Goal: Check status: Check status

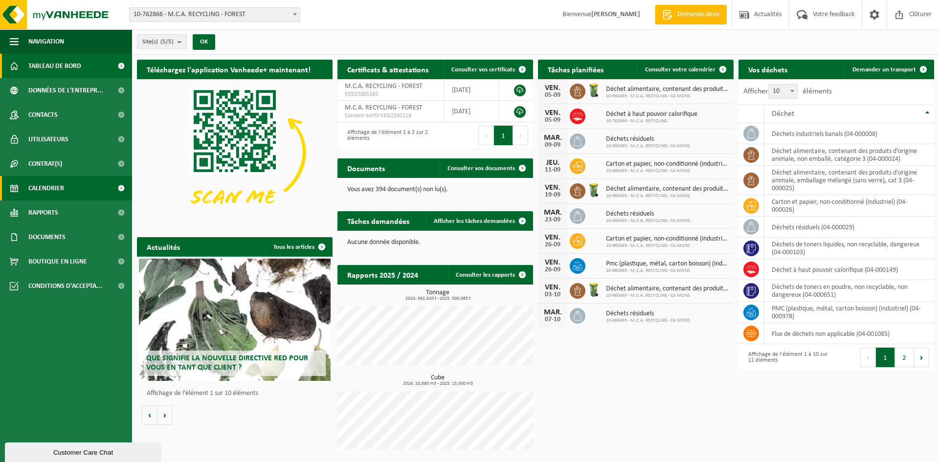
click at [65, 187] on link "Calendrier" at bounding box center [66, 188] width 132 height 24
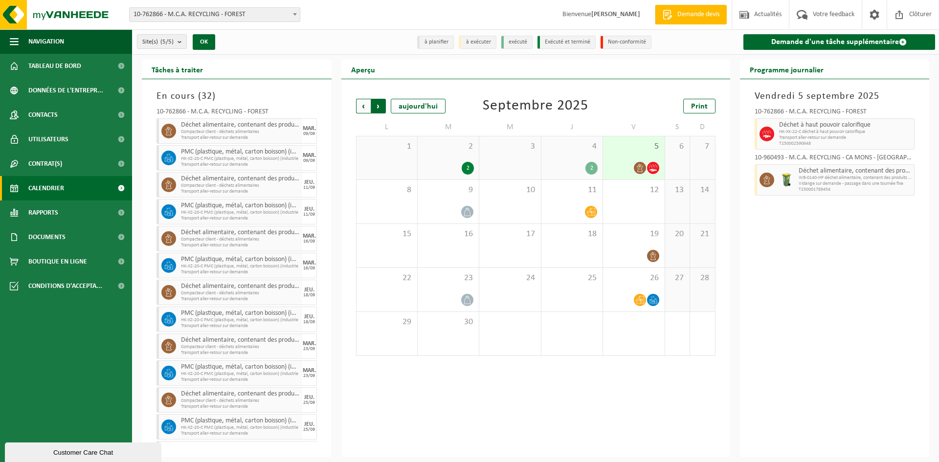
click at [360, 107] on span "Précédent" at bounding box center [363, 106] width 15 height 15
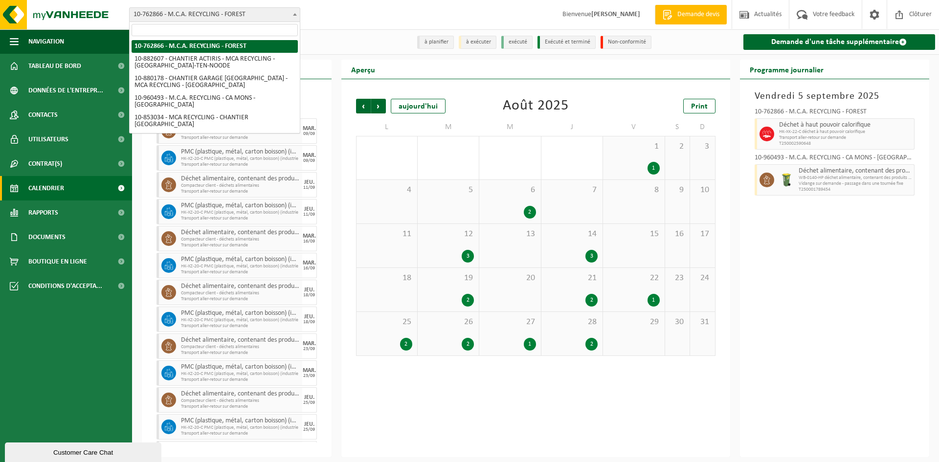
click at [209, 20] on span "10-762866 - M.C.A. RECYCLING - FOREST" at bounding box center [215, 15] width 170 height 14
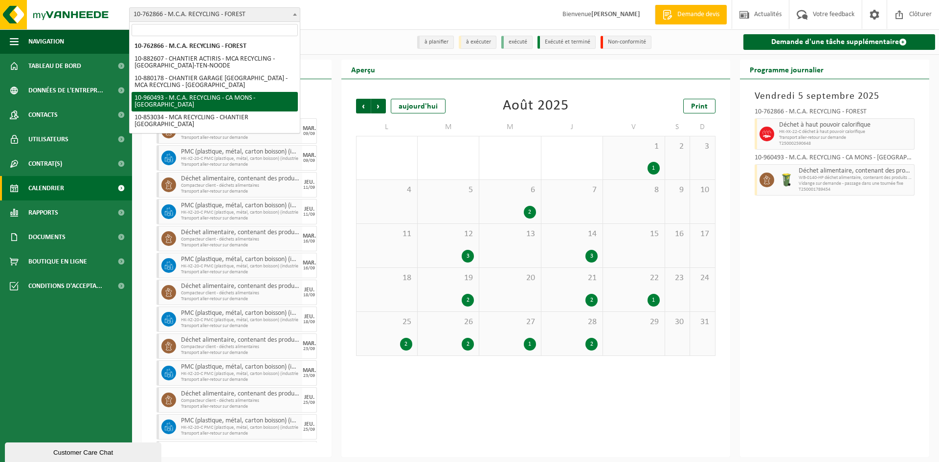
select select "149443"
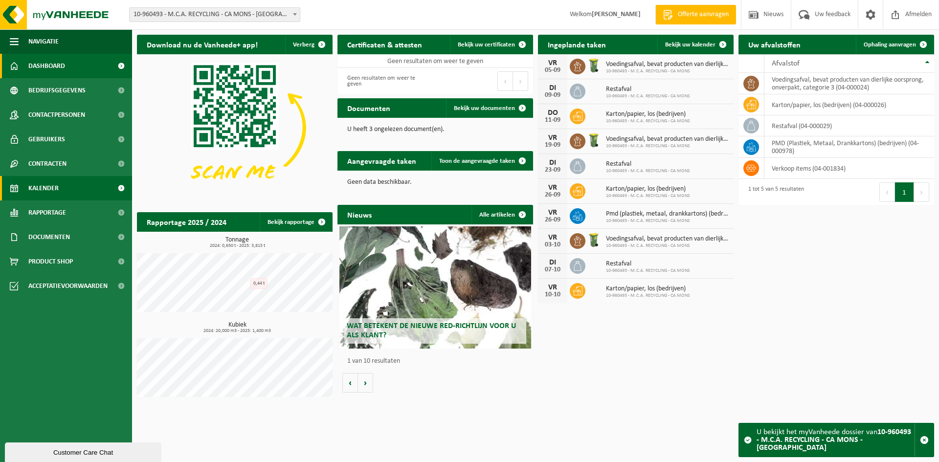
click at [60, 190] on link "Kalender" at bounding box center [66, 188] width 132 height 24
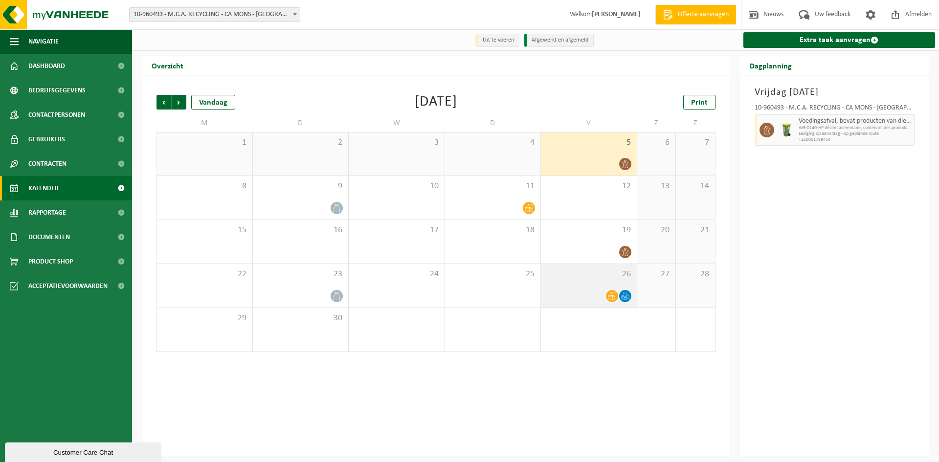
click at [596, 284] on div "26" at bounding box center [589, 286] width 96 height 44
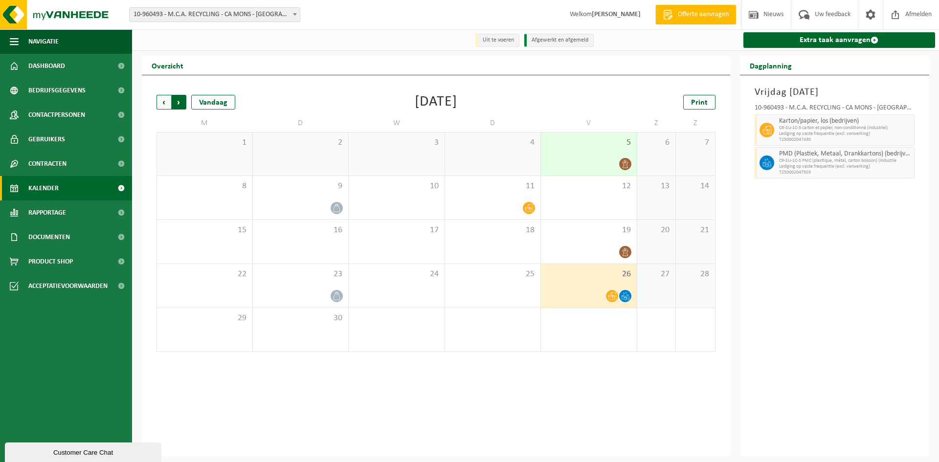
click at [158, 110] on span "Vorige" at bounding box center [164, 102] width 15 height 15
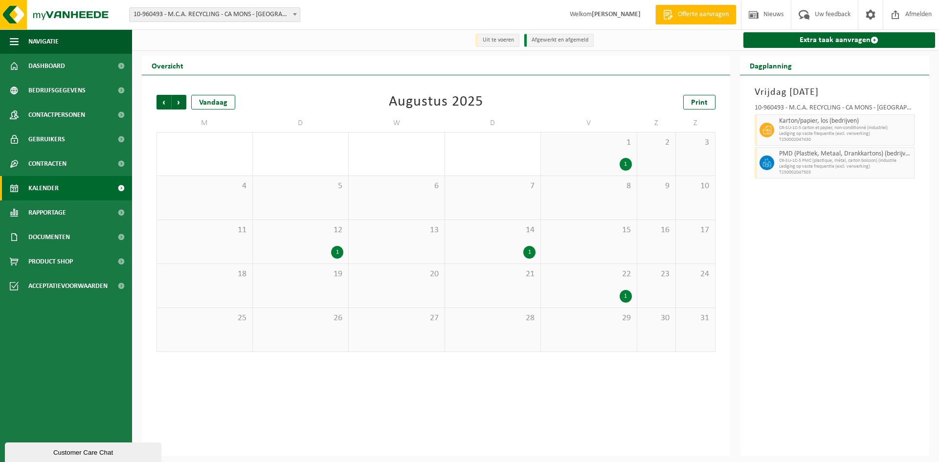
click at [589, 288] on div "22 1" at bounding box center [589, 286] width 96 height 44
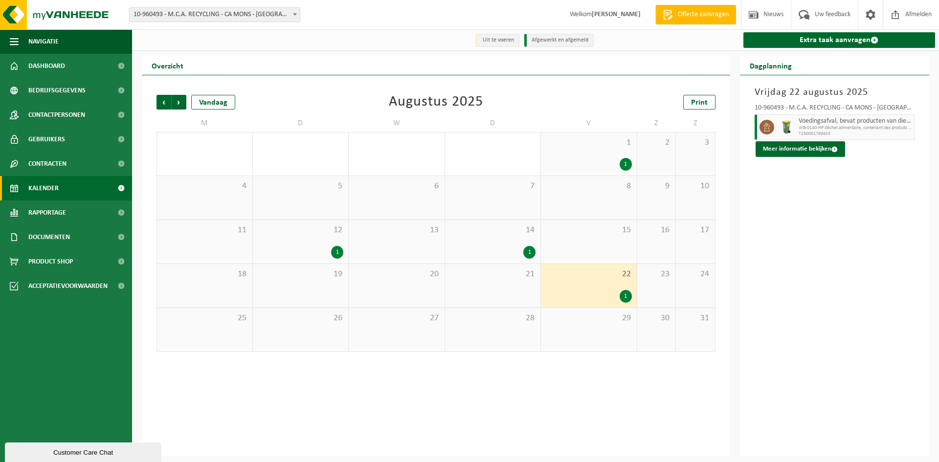
click at [596, 167] on div "1" at bounding box center [589, 164] width 86 height 13
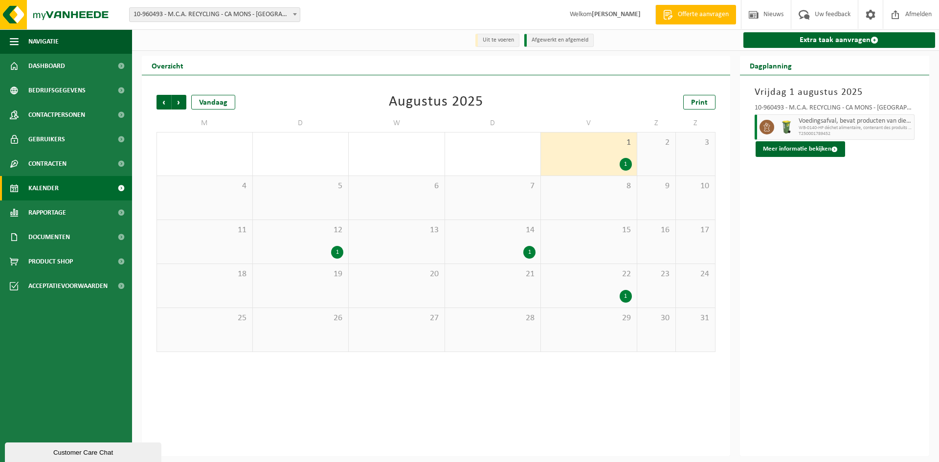
click at [511, 250] on div "1" at bounding box center [493, 252] width 86 height 13
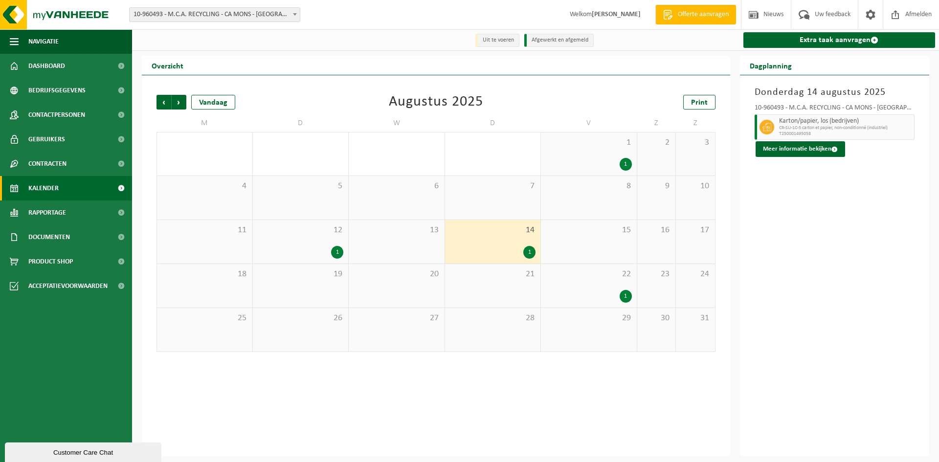
click at [325, 248] on div "1" at bounding box center [301, 252] width 86 height 13
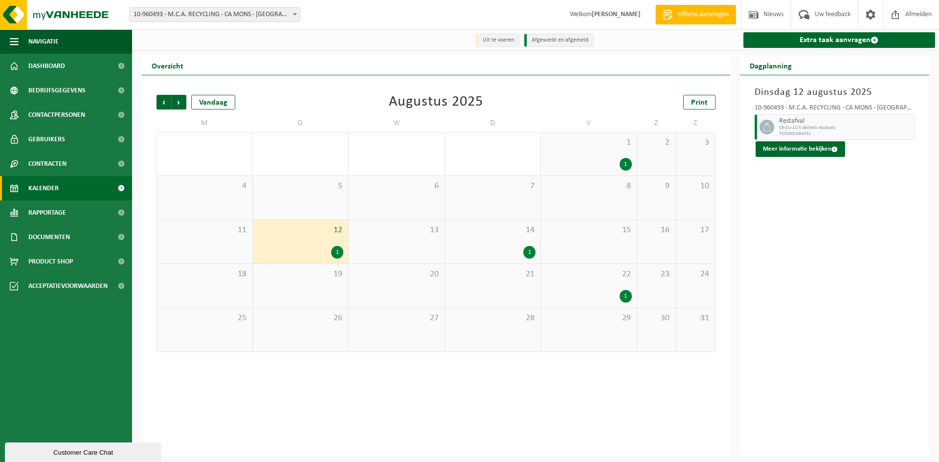
click at [505, 244] on div "14 1" at bounding box center [493, 242] width 96 height 44
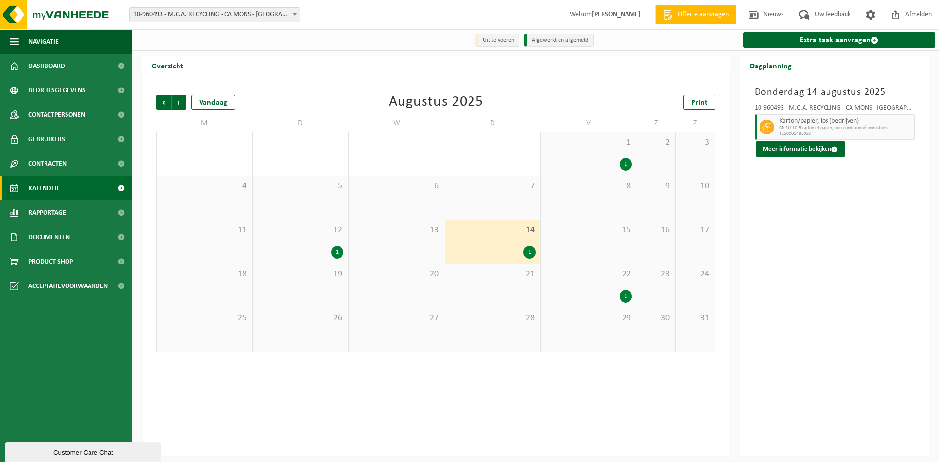
click at [502, 246] on div "14 1" at bounding box center [493, 242] width 96 height 44
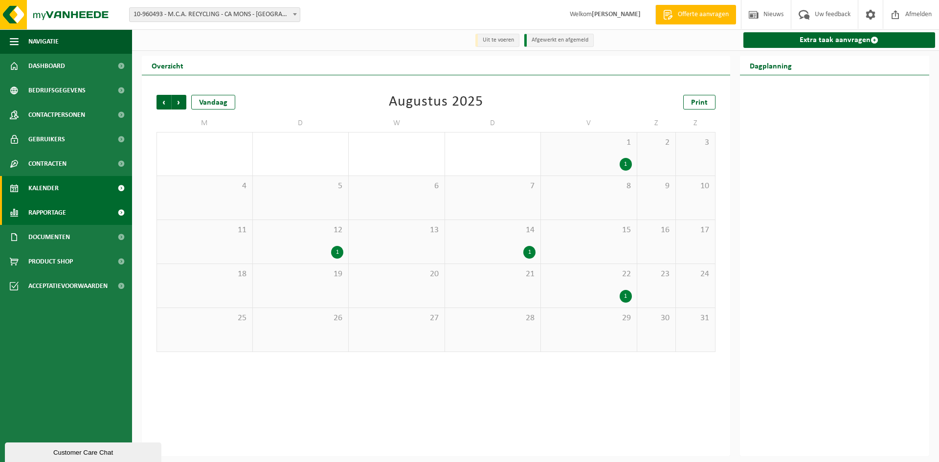
click at [56, 212] on span "Rapportage" at bounding box center [47, 213] width 38 height 24
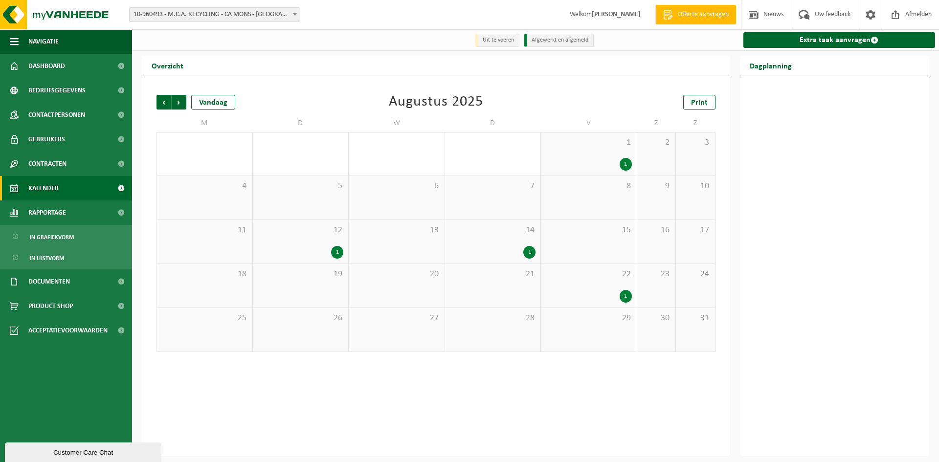
click at [50, 185] on span "Kalender" at bounding box center [43, 188] width 30 height 24
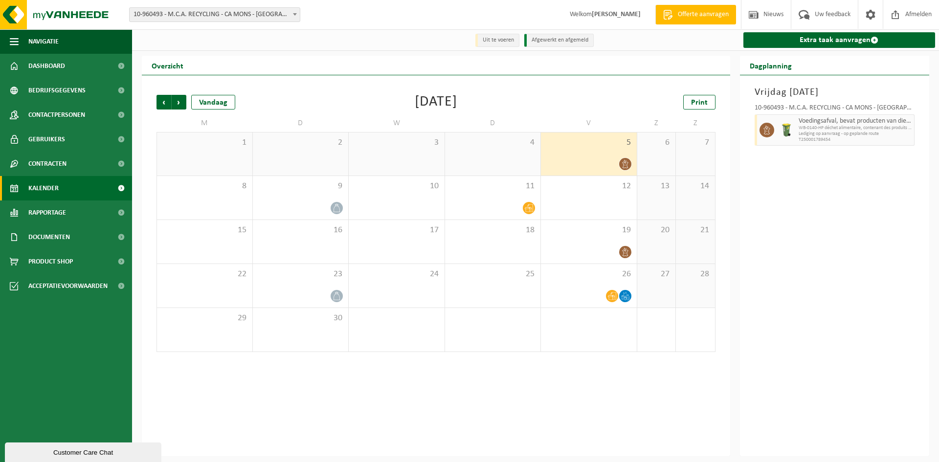
click at [50, 185] on span "Kalender" at bounding box center [43, 188] width 30 height 24
click at [155, 102] on div "Vorige Volgende Vandaag [DATE] Print M D W D V Z Z 1 2 3 4 5 6 7 8 9 10 11 12 1…" at bounding box center [436, 223] width 569 height 277
click at [163, 102] on span "Vorige" at bounding box center [164, 102] width 15 height 15
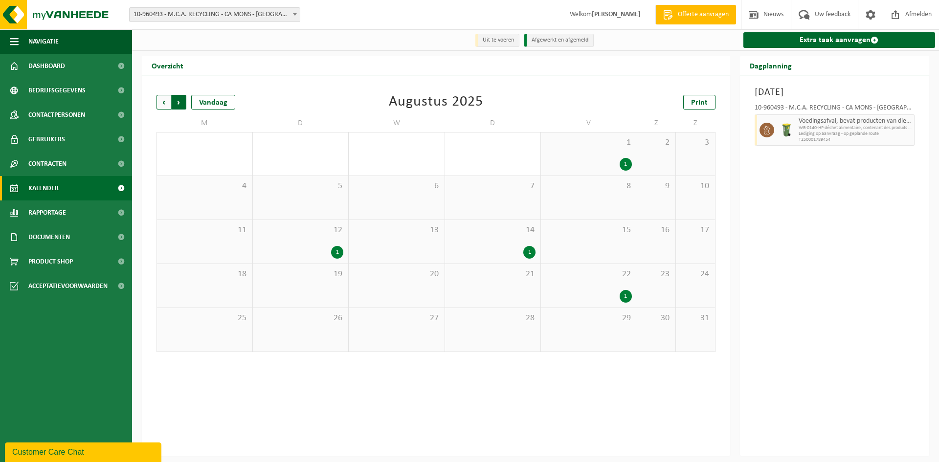
click at [166, 99] on span "Vorige" at bounding box center [164, 102] width 15 height 15
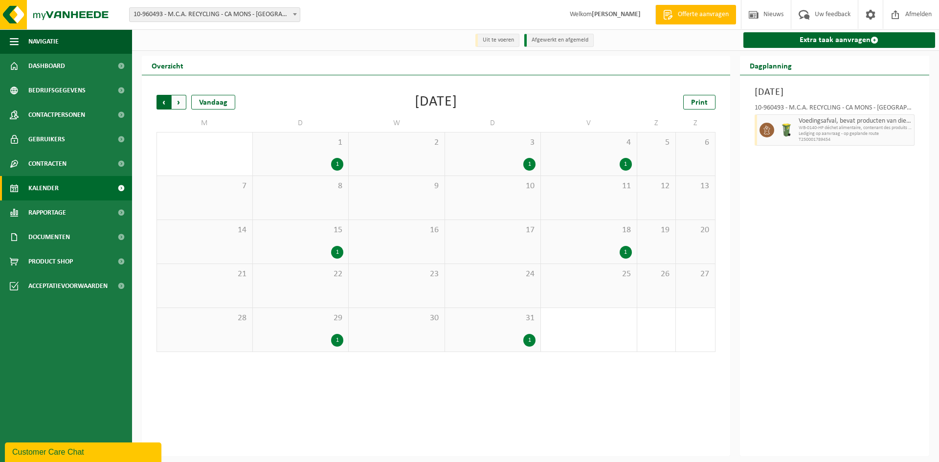
click at [179, 100] on span "Volgende" at bounding box center [179, 102] width 15 height 15
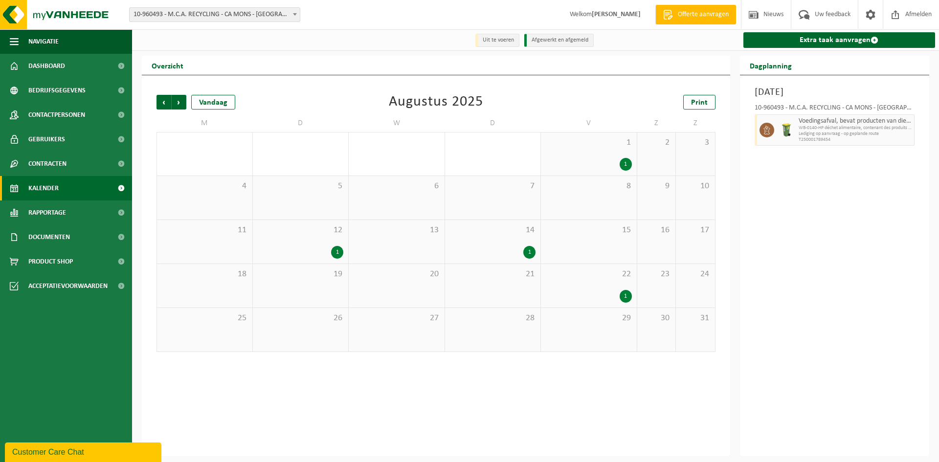
click at [179, 100] on span "Volgende" at bounding box center [179, 102] width 15 height 15
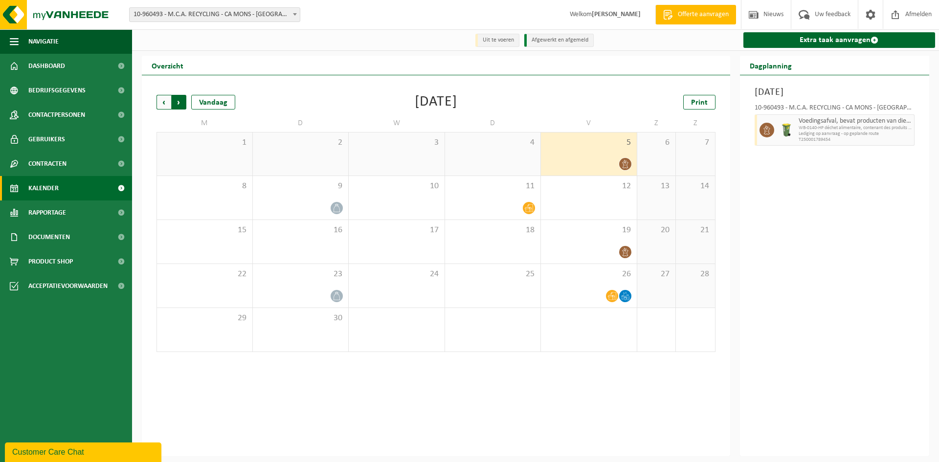
click at [160, 100] on span "Vorige" at bounding box center [164, 102] width 15 height 15
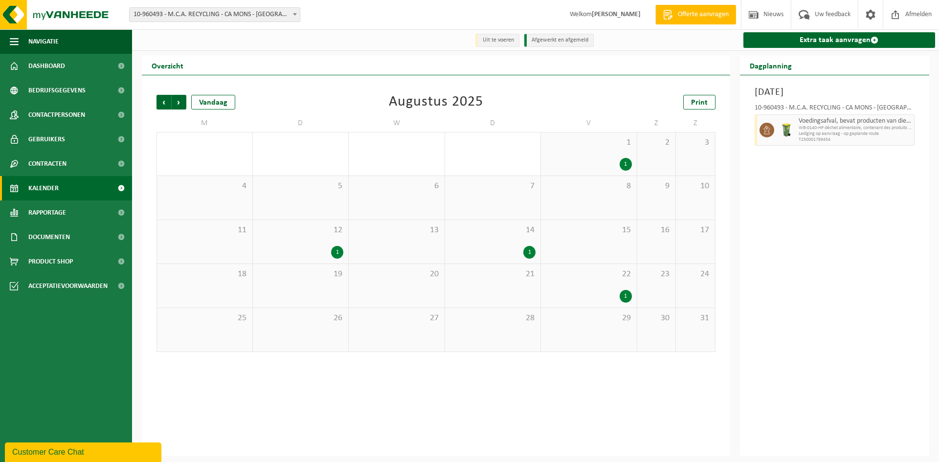
click at [495, 250] on div "1" at bounding box center [493, 252] width 86 height 13
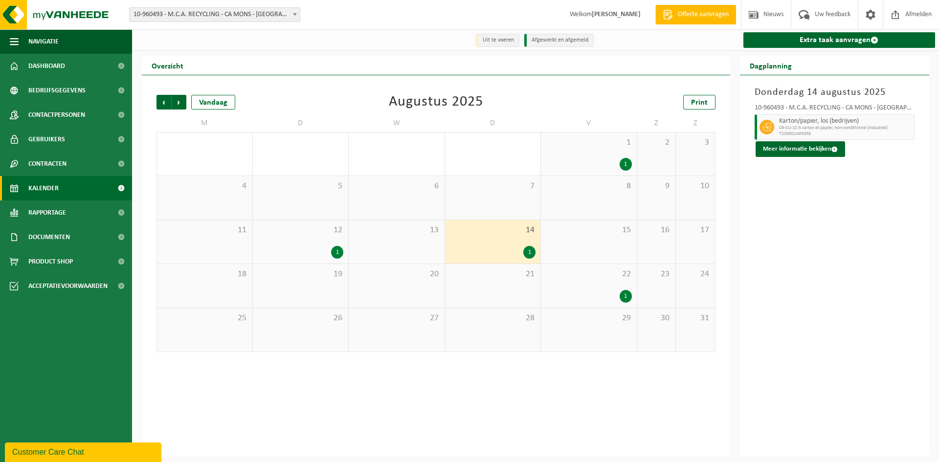
click at [312, 248] on div "1" at bounding box center [301, 252] width 86 height 13
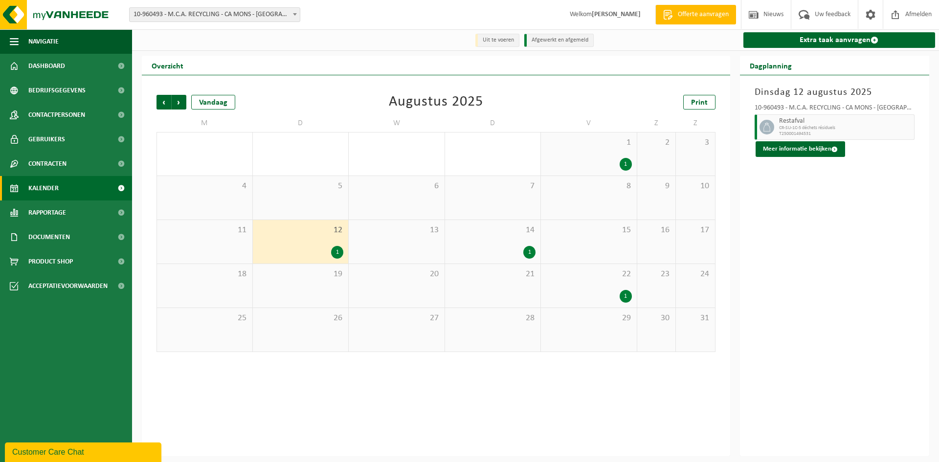
click at [600, 287] on div "22 1" at bounding box center [589, 286] width 96 height 44
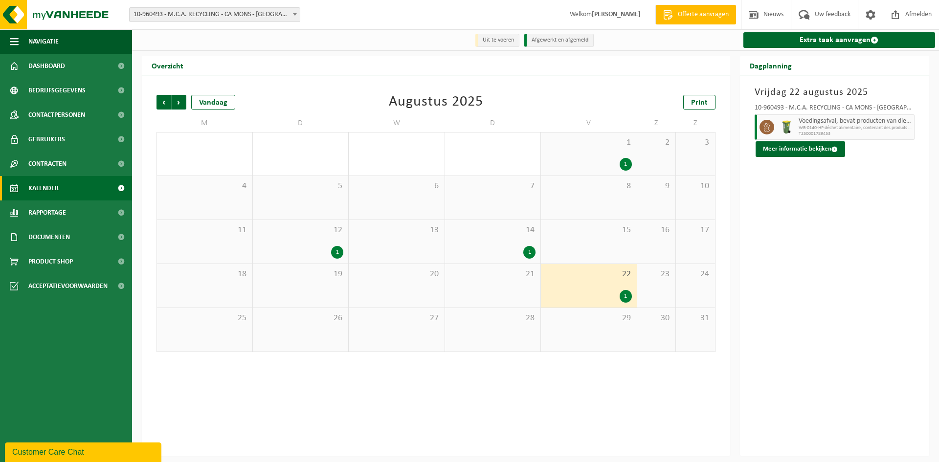
click at [581, 156] on div "1 1" at bounding box center [589, 154] width 96 height 43
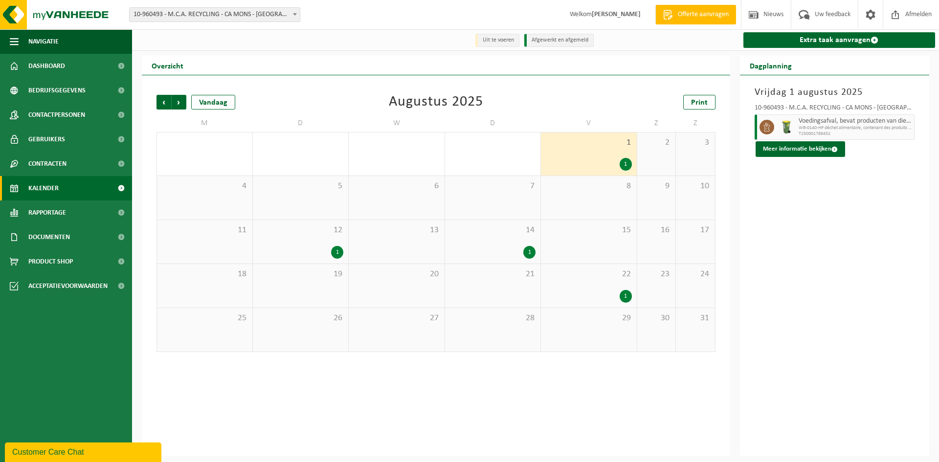
click at [505, 252] on div "1" at bounding box center [493, 252] width 86 height 13
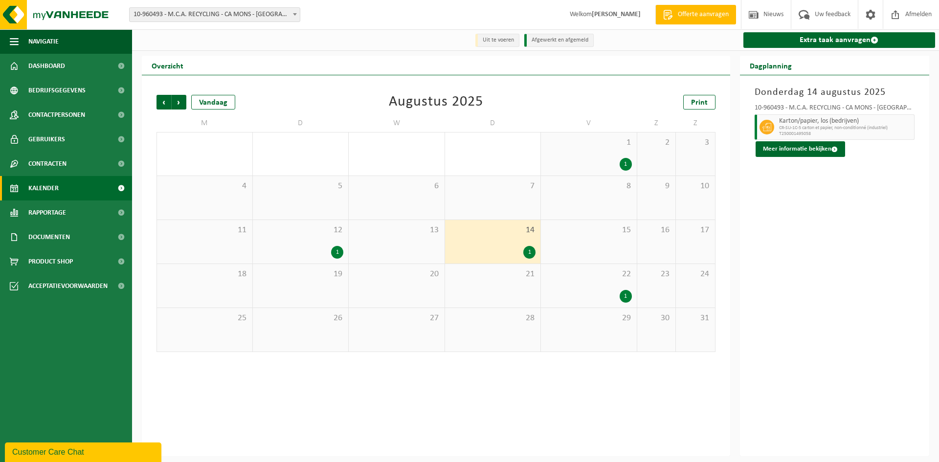
click at [317, 246] on div "12 1" at bounding box center [301, 242] width 96 height 44
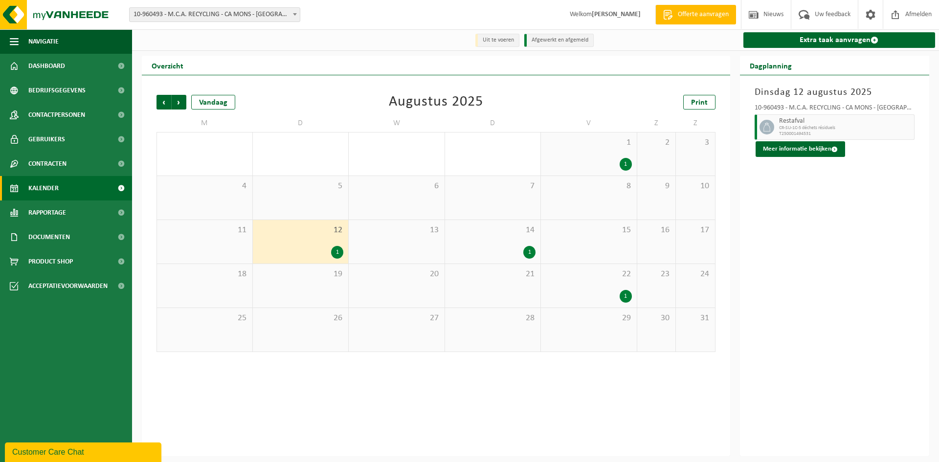
click at [521, 242] on div "14 1" at bounding box center [493, 242] width 96 height 44
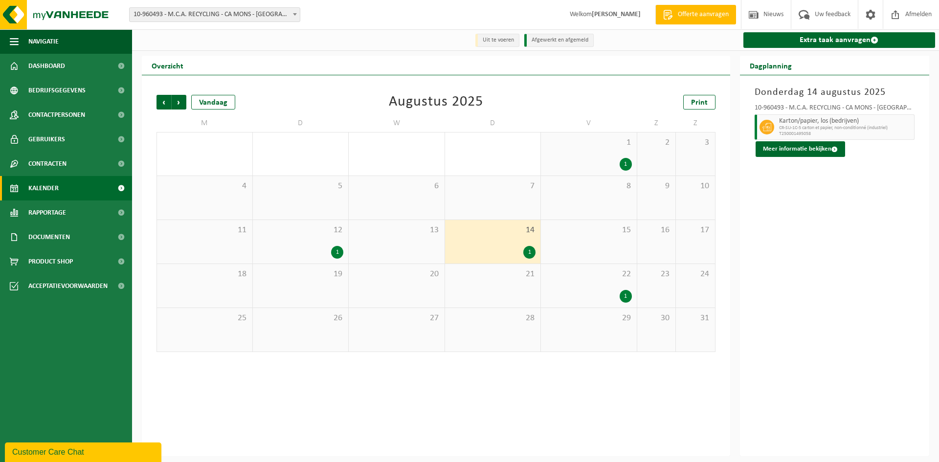
click at [306, 241] on div "12 1" at bounding box center [301, 242] width 96 height 44
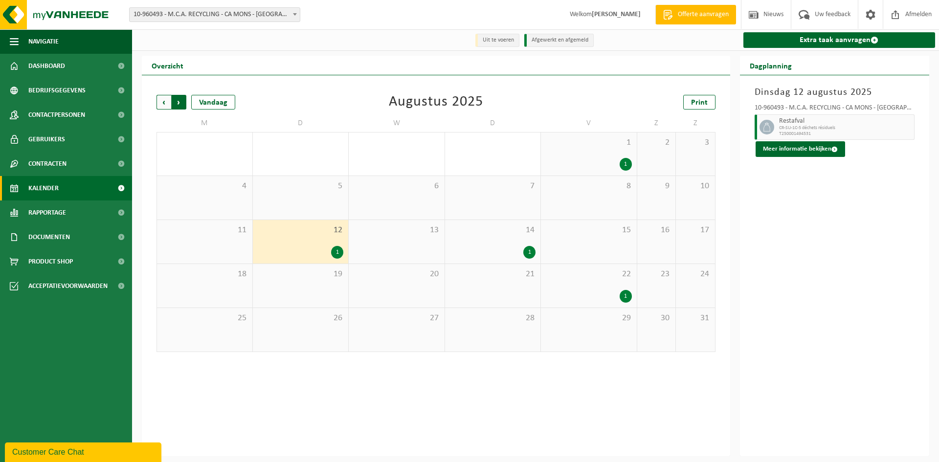
click at [168, 106] on span "Vorige" at bounding box center [164, 102] width 15 height 15
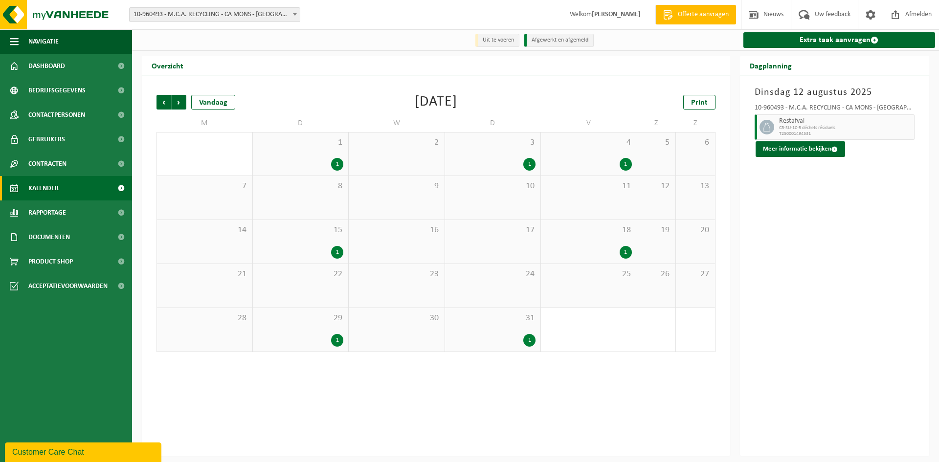
click at [305, 339] on div "1" at bounding box center [301, 340] width 86 height 13
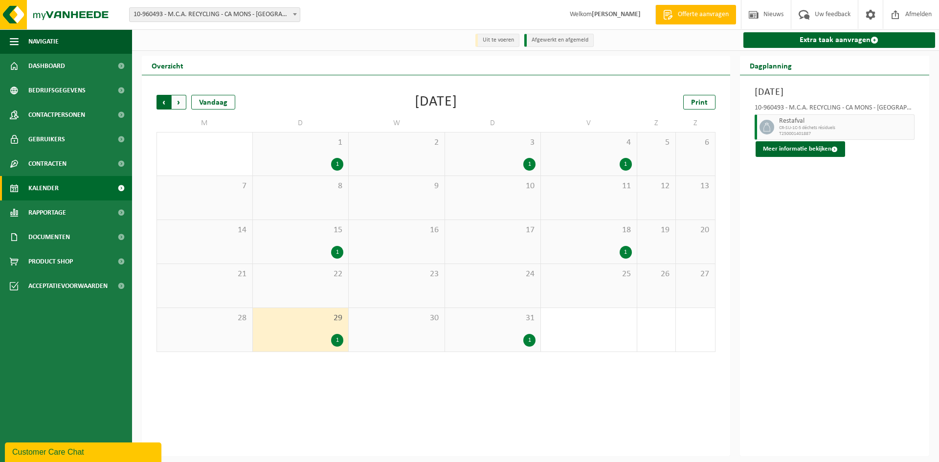
click at [179, 102] on span "Volgende" at bounding box center [179, 102] width 15 height 15
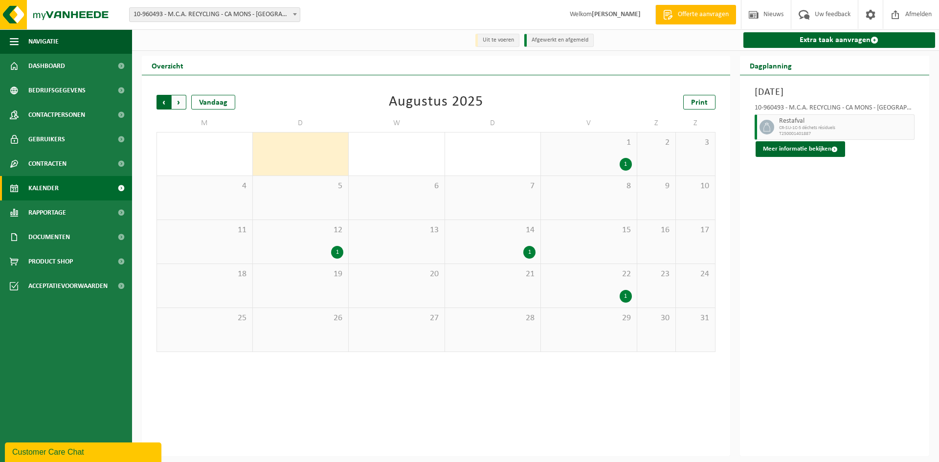
click at [173, 101] on span "Volgende" at bounding box center [179, 102] width 15 height 15
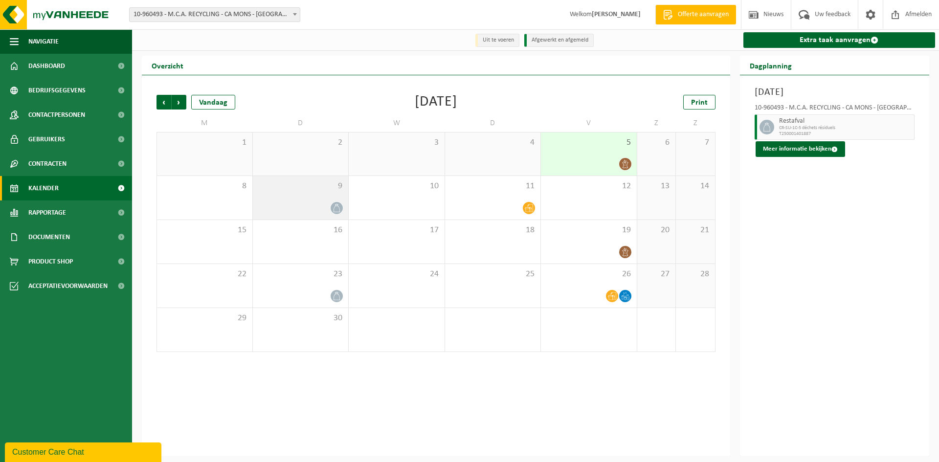
click at [276, 178] on div "9" at bounding box center [301, 198] width 96 height 44
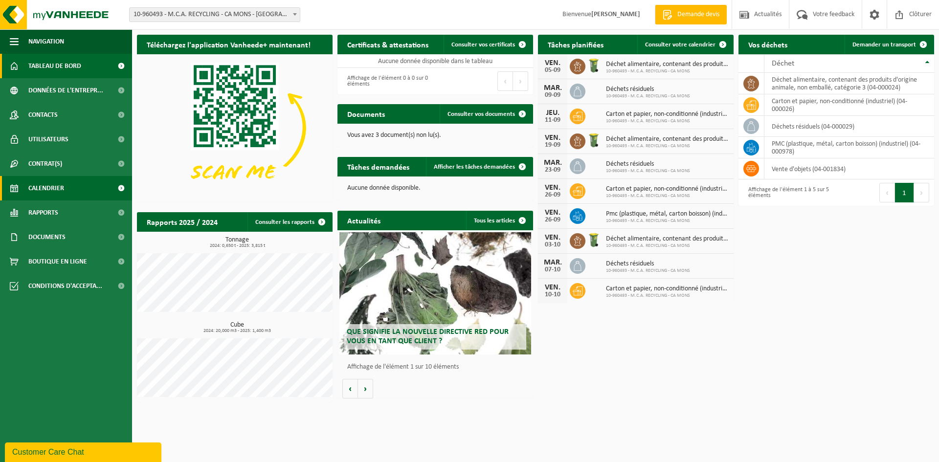
click at [69, 192] on link "Calendrier" at bounding box center [66, 188] width 132 height 24
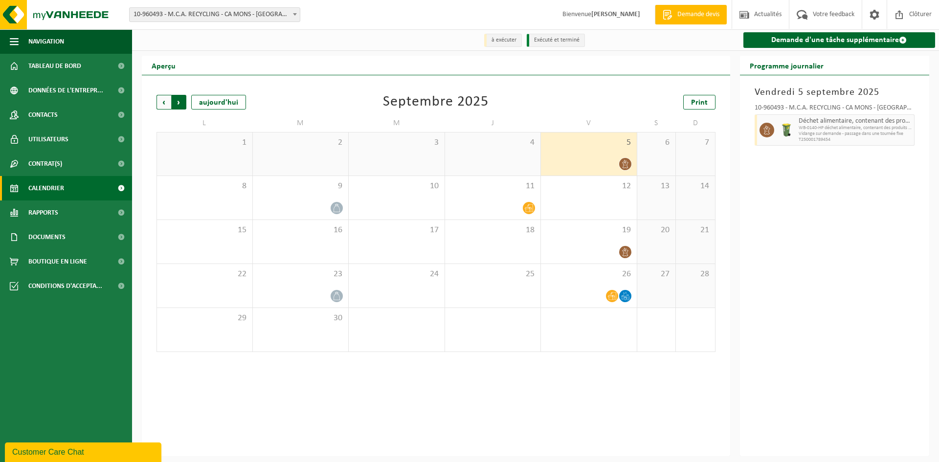
click at [162, 108] on span "Précédent" at bounding box center [164, 102] width 15 height 15
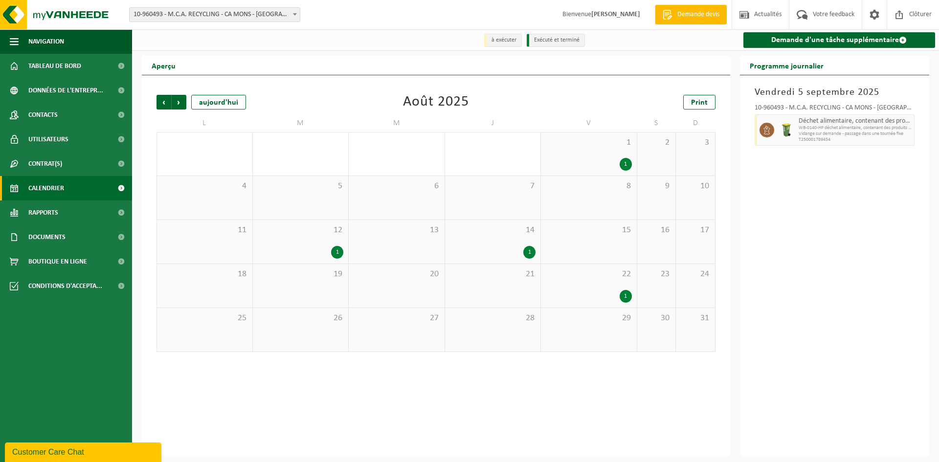
click at [584, 163] on div "1" at bounding box center [589, 164] width 86 height 13
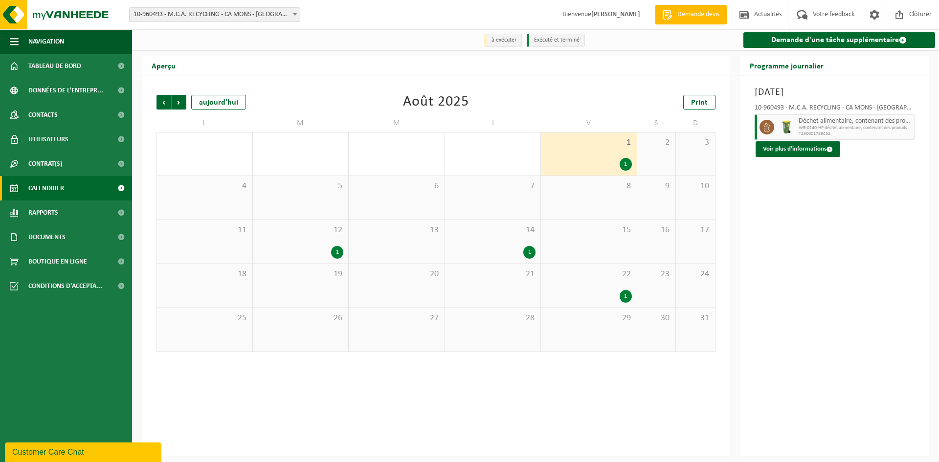
click at [590, 280] on span "22" at bounding box center [589, 274] width 86 height 11
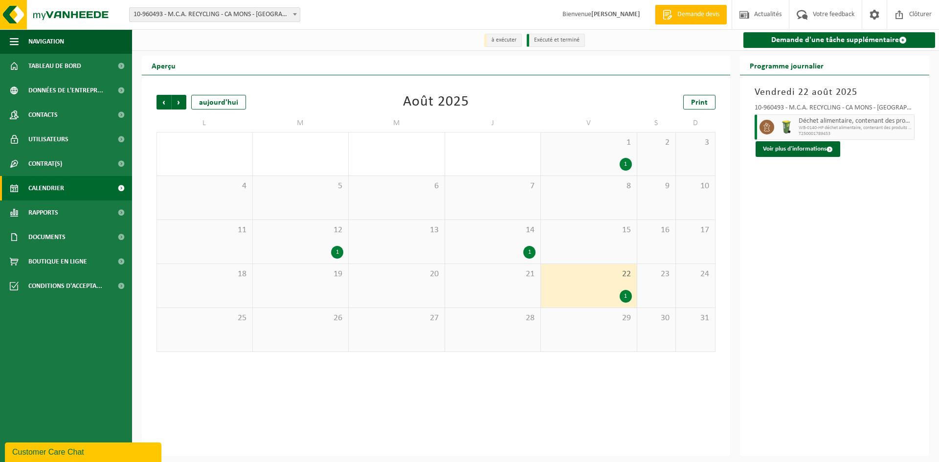
click at [580, 152] on div "1 1" at bounding box center [589, 154] width 96 height 43
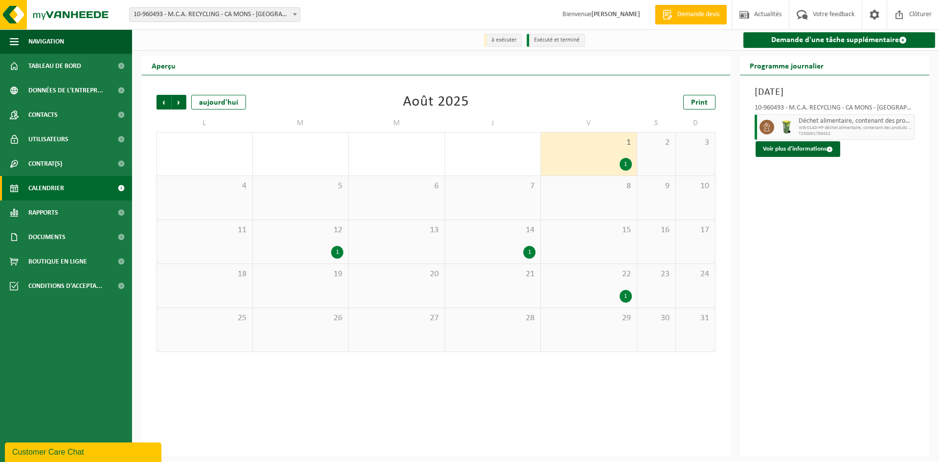
click at [590, 288] on div "22 1" at bounding box center [589, 286] width 96 height 44
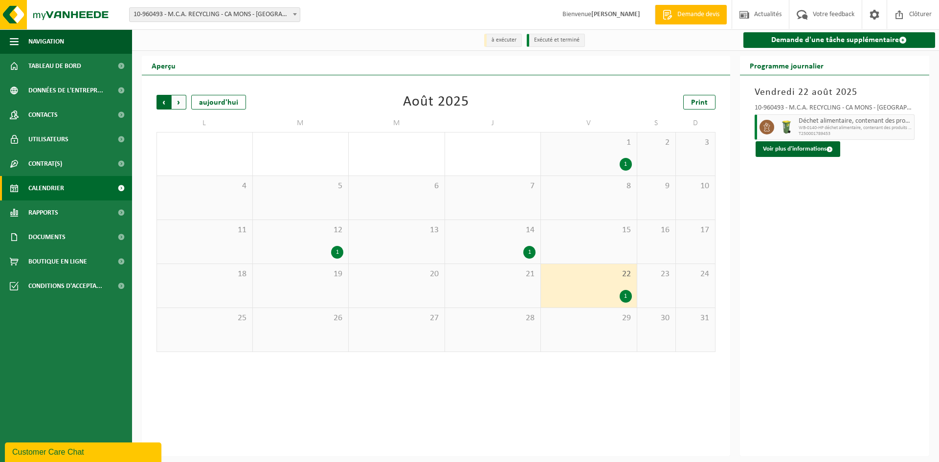
click at [180, 105] on span "Suivant" at bounding box center [179, 102] width 15 height 15
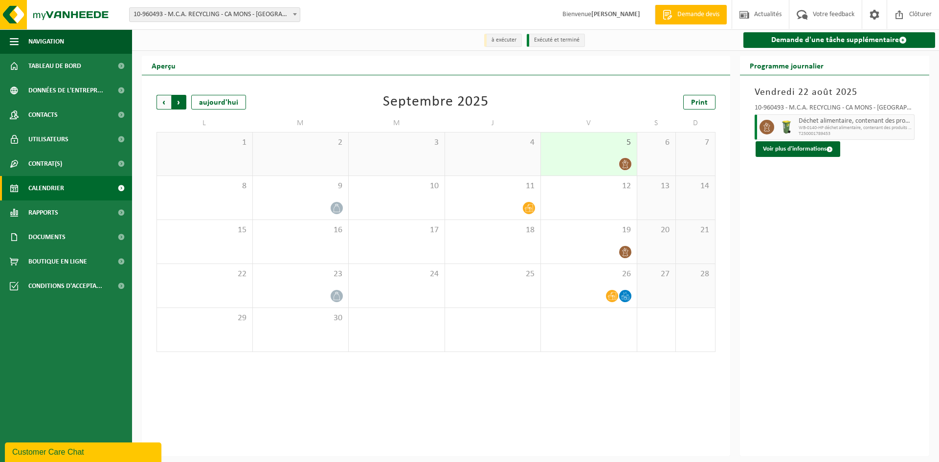
click at [165, 103] on span "Précédent" at bounding box center [164, 102] width 15 height 15
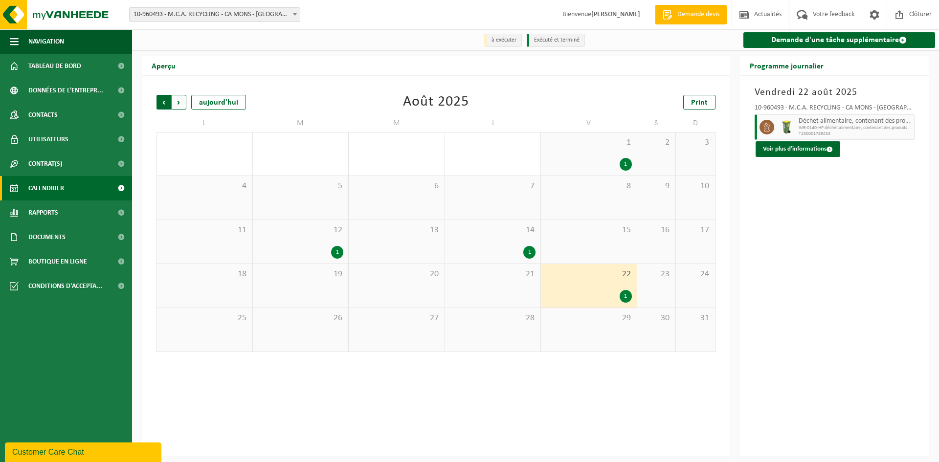
click at [184, 105] on span "Suivant" at bounding box center [179, 102] width 15 height 15
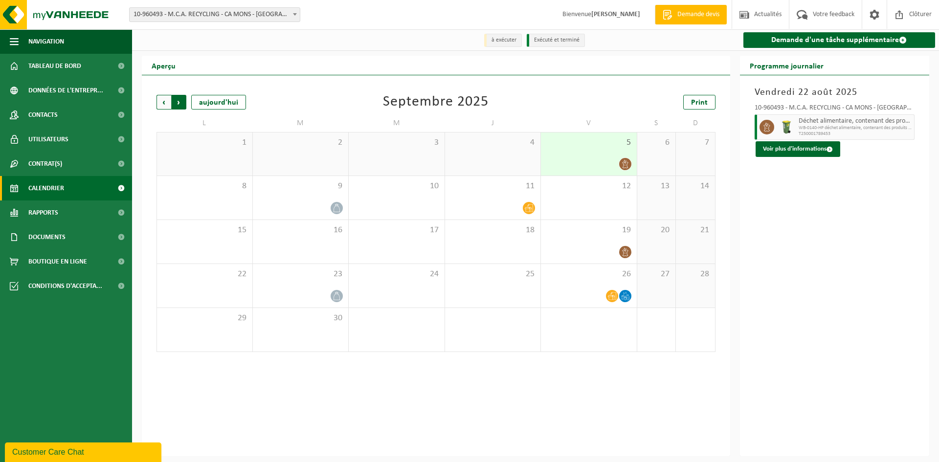
click at [158, 105] on span "Précédent" at bounding box center [164, 102] width 15 height 15
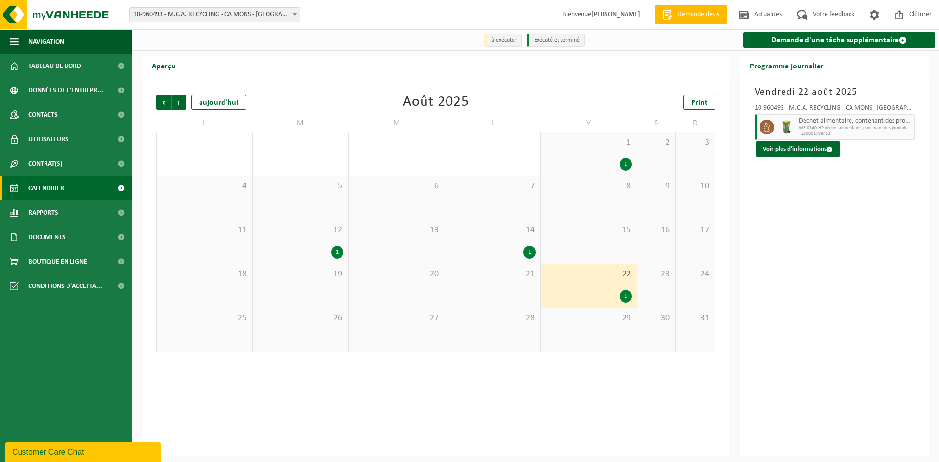
click at [490, 249] on div "1" at bounding box center [493, 252] width 86 height 13
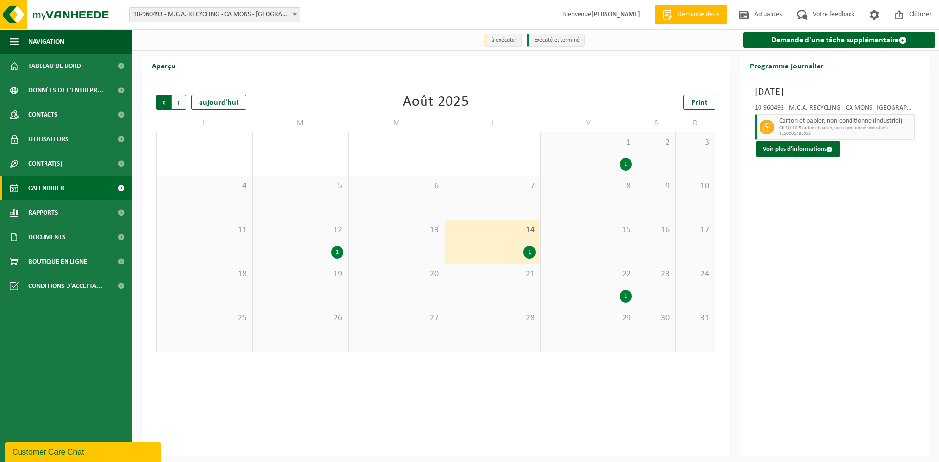
click at [181, 105] on span "Suivant" at bounding box center [179, 102] width 15 height 15
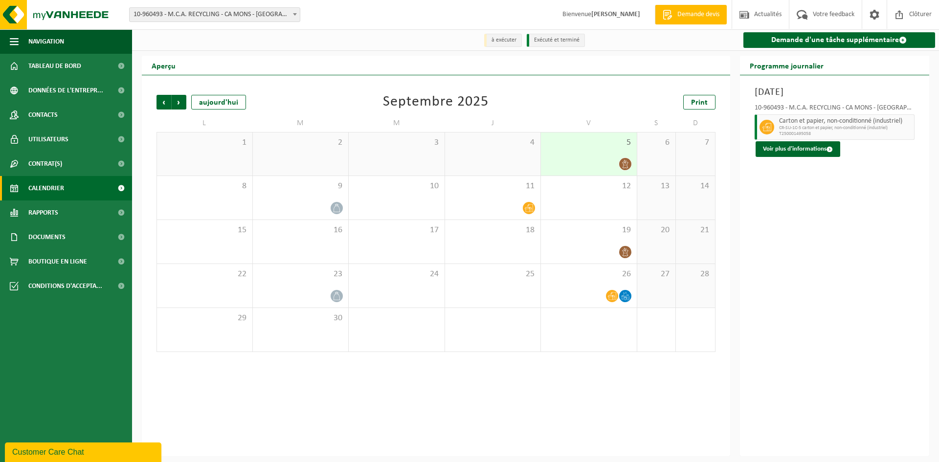
click at [486, 155] on div "4" at bounding box center [493, 154] width 96 height 43
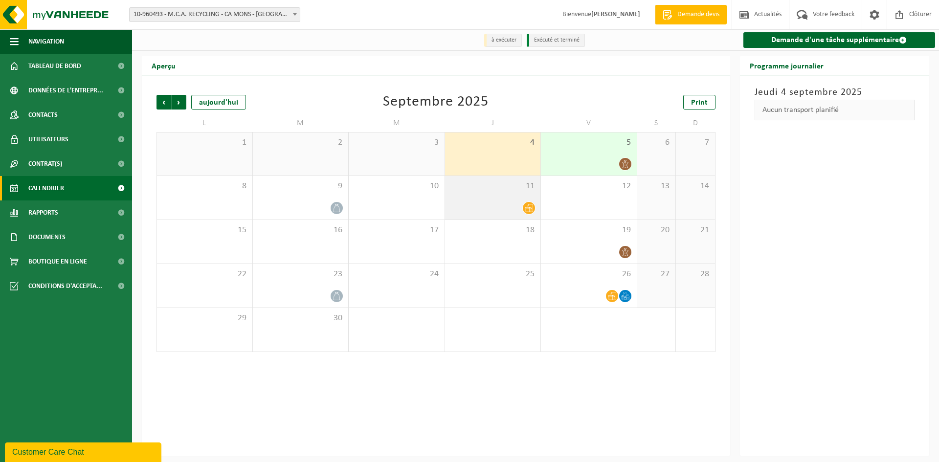
click at [487, 199] on div "11" at bounding box center [493, 198] width 96 height 44
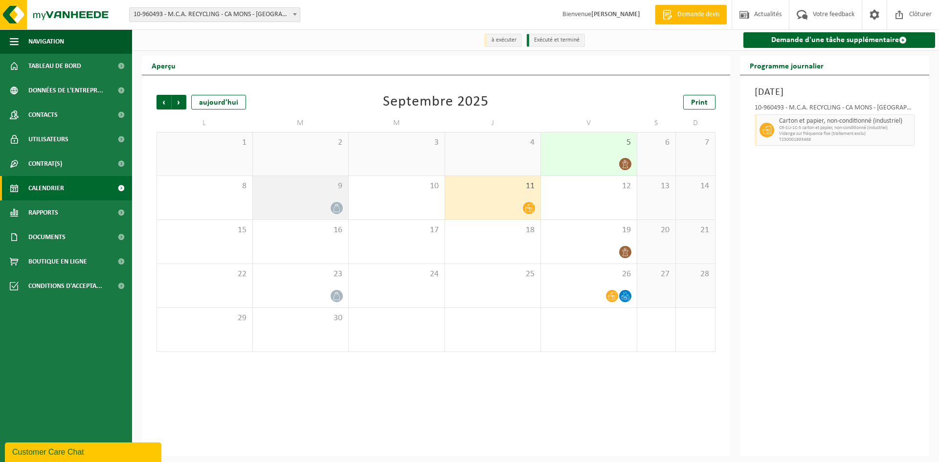
click at [324, 195] on div "9" at bounding box center [301, 198] width 96 height 44
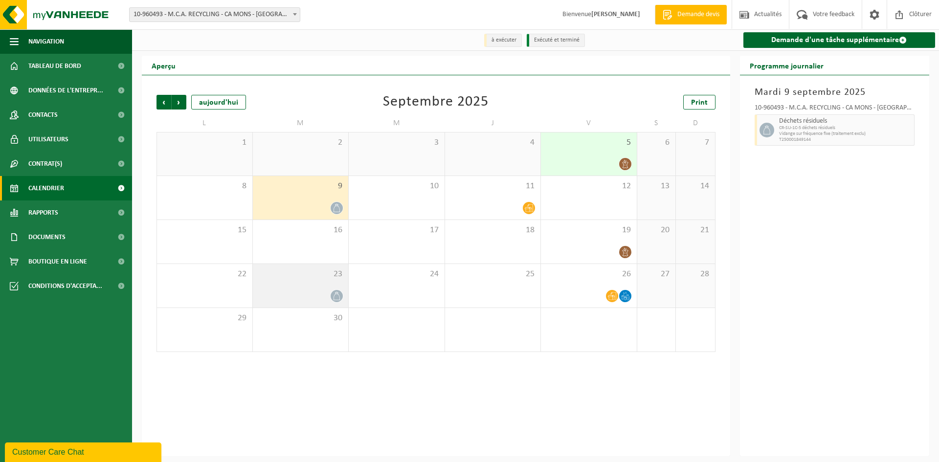
click at [322, 281] on div "23" at bounding box center [301, 286] width 96 height 44
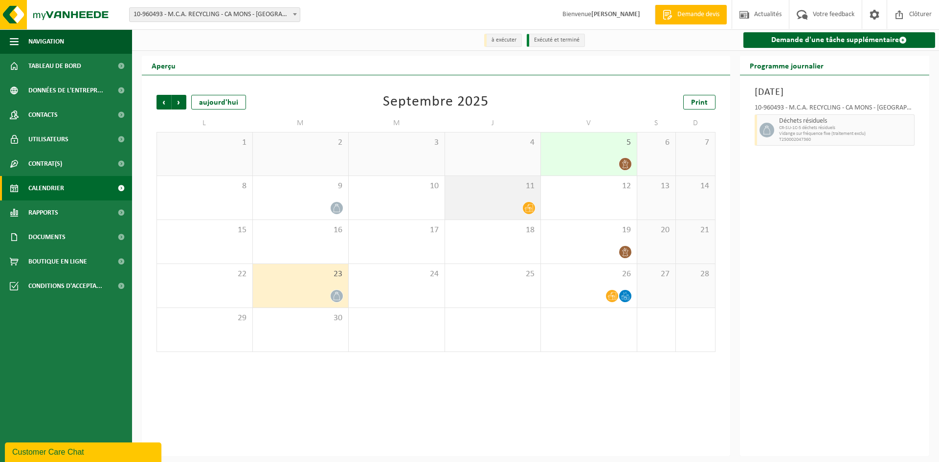
click at [496, 202] on div "11" at bounding box center [493, 198] width 96 height 44
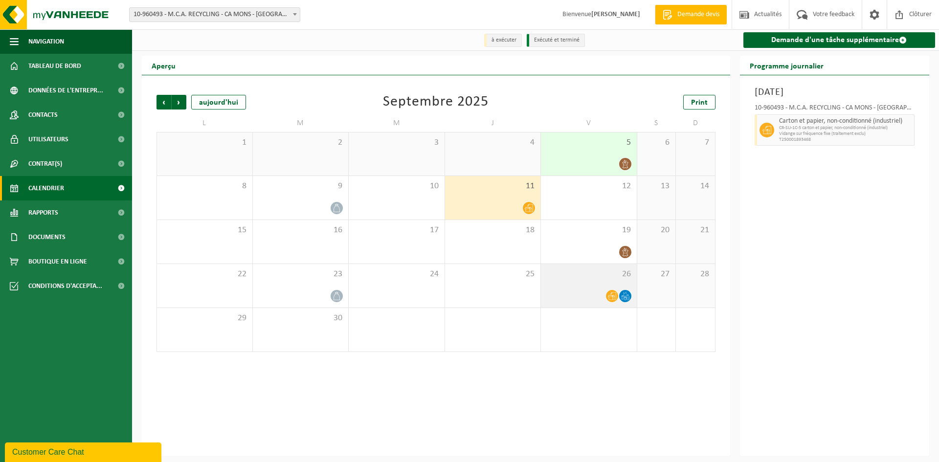
click at [590, 287] on div "26" at bounding box center [589, 286] width 96 height 44
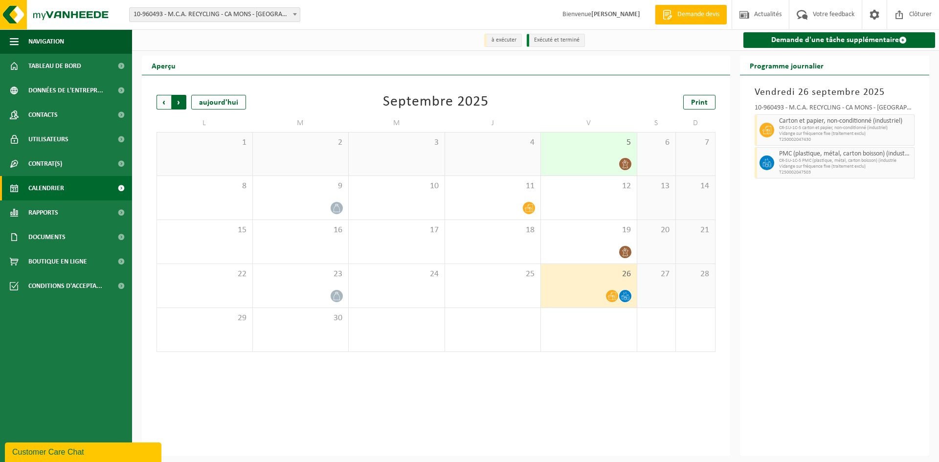
click at [164, 105] on span "Précédent" at bounding box center [164, 102] width 15 height 15
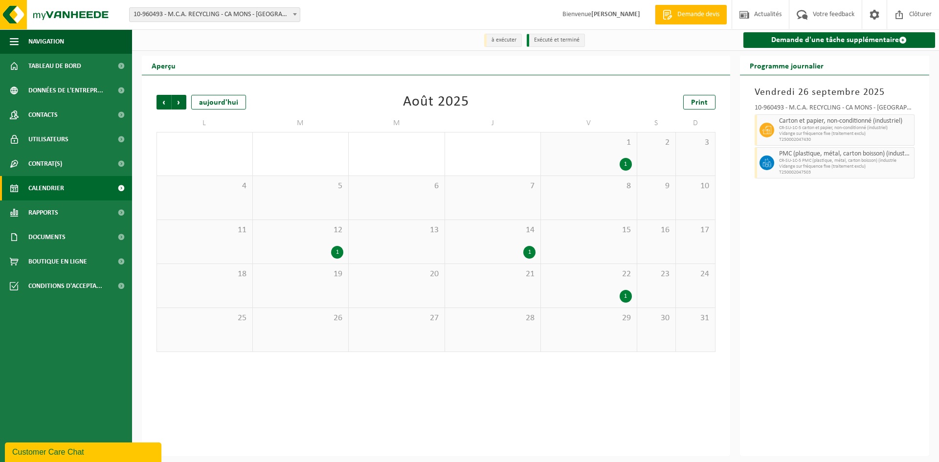
click at [580, 295] on div "1" at bounding box center [589, 296] width 86 height 13
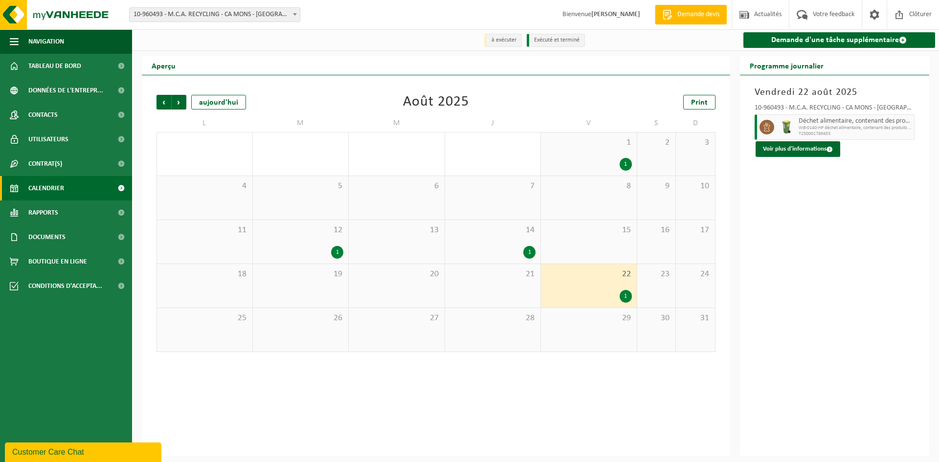
click at [498, 239] on div "14 1" at bounding box center [493, 242] width 96 height 44
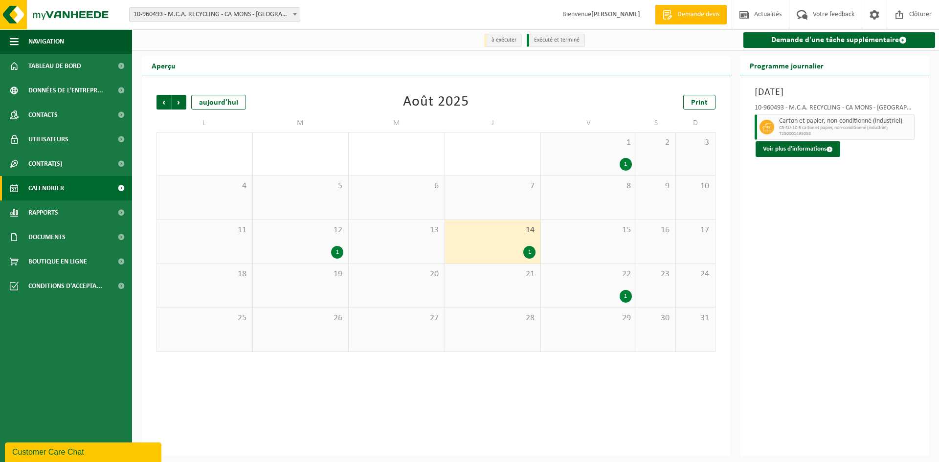
click at [330, 252] on div "1" at bounding box center [301, 252] width 86 height 13
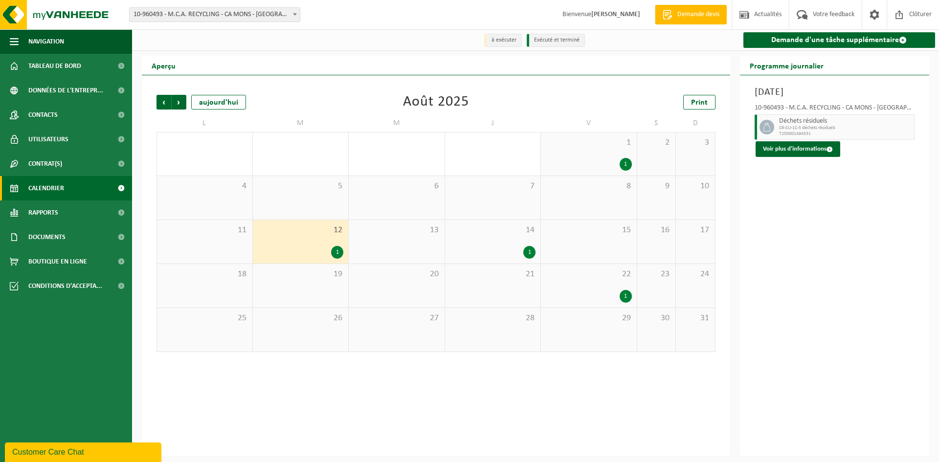
click at [583, 171] on div "1" at bounding box center [589, 164] width 86 height 13
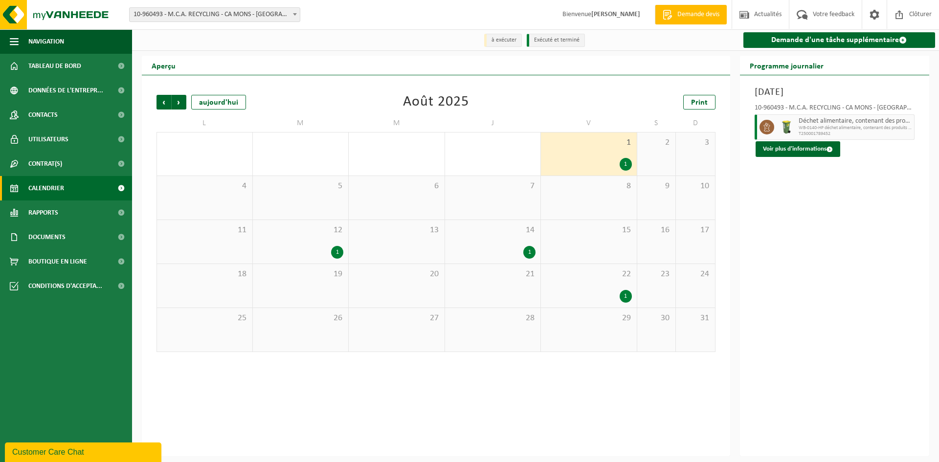
click at [315, 248] on div "1" at bounding box center [301, 252] width 86 height 13
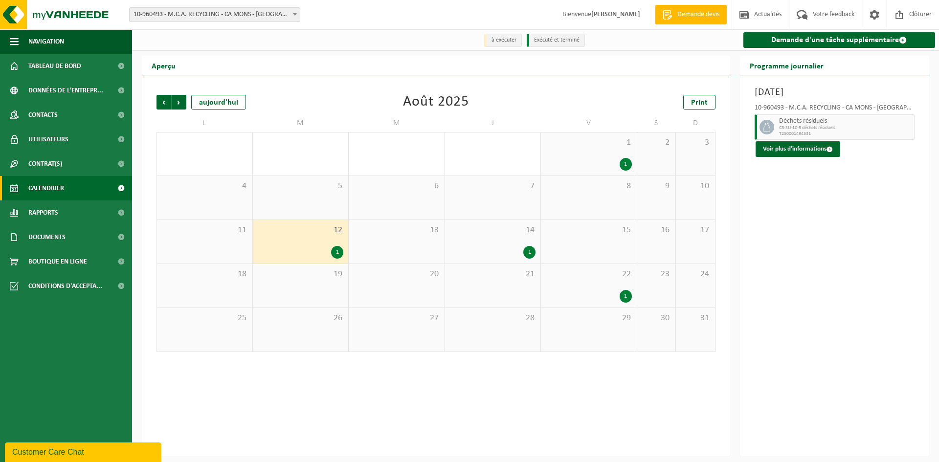
click at [493, 244] on div "14 1" at bounding box center [493, 242] width 96 height 44
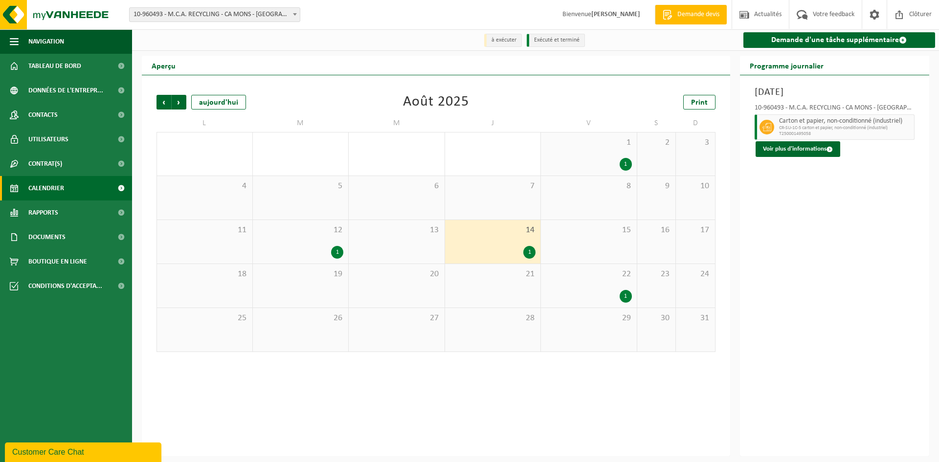
click at [588, 282] on div "22 1" at bounding box center [589, 286] width 96 height 44
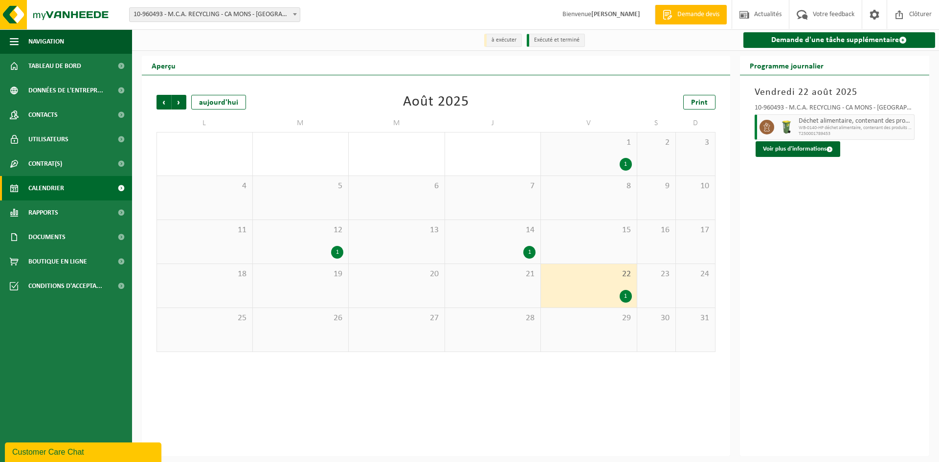
click at [561, 157] on div "1 1" at bounding box center [589, 154] width 96 height 43
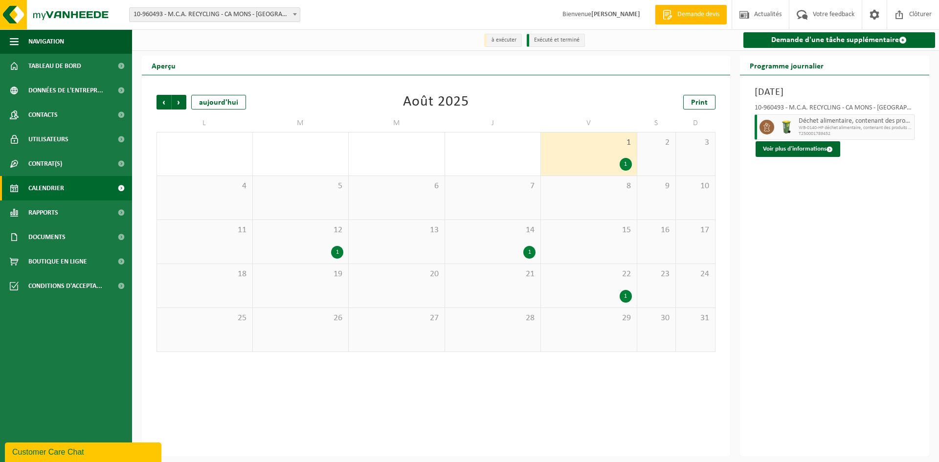
click at [304, 254] on div "1" at bounding box center [301, 252] width 86 height 13
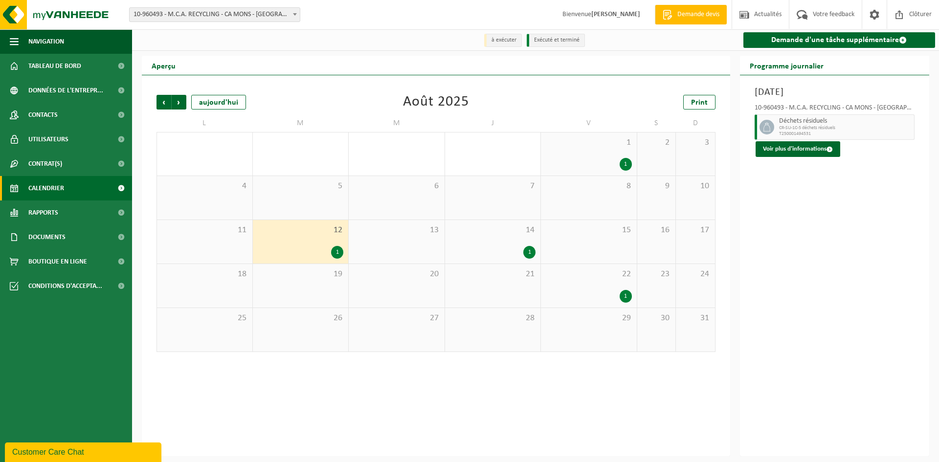
click at [528, 249] on div "1" at bounding box center [529, 252] width 12 height 13
